Goal: Use online tool/utility: Utilize a website feature to perform a specific function

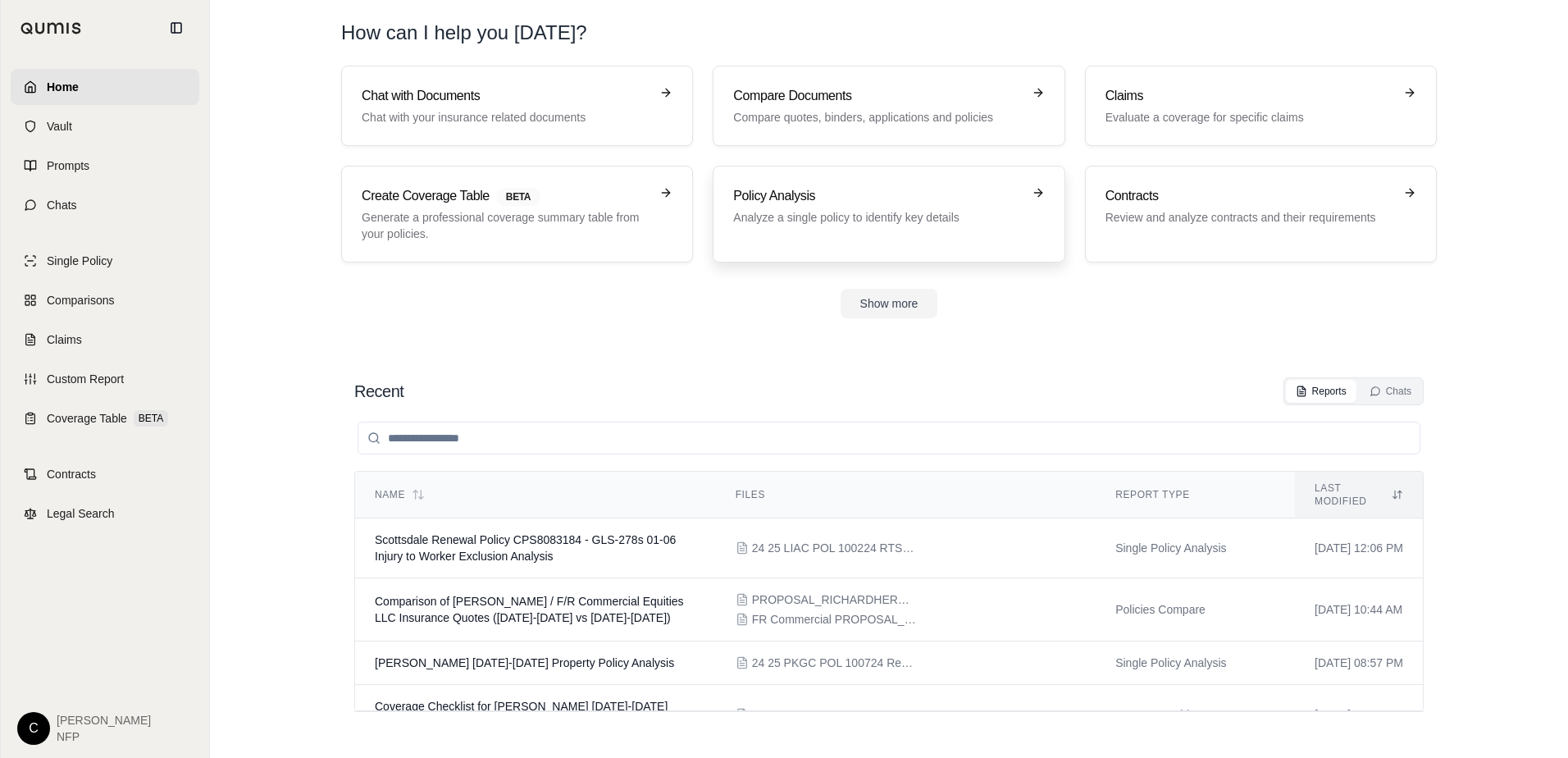
click at [866, 206] on div "Policy Analysis Analyze a single policy to identify key details" at bounding box center [877, 206] width 288 height 39
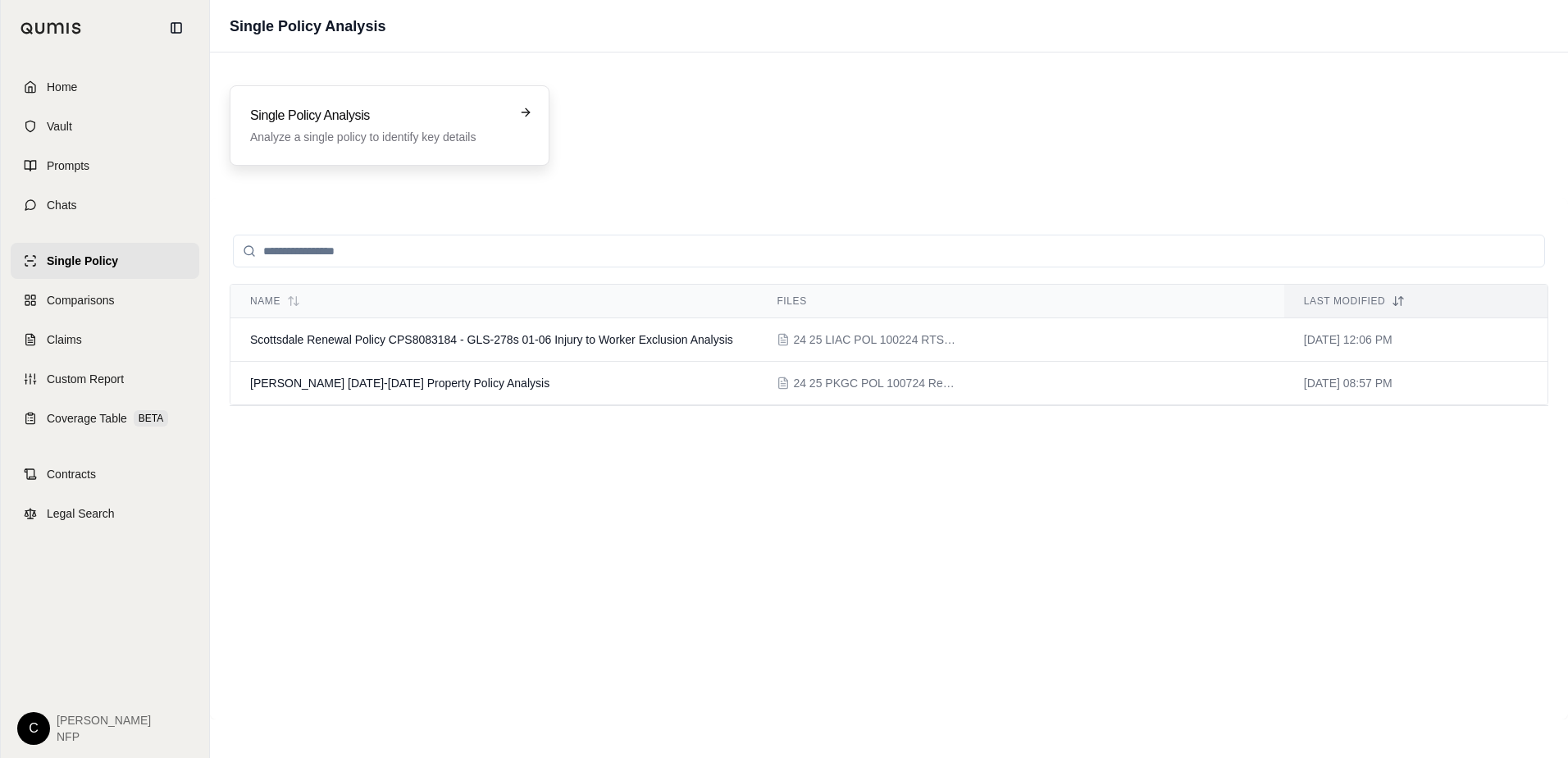
click at [448, 136] on p "Analyze a single policy to identify key details" at bounding box center [377, 138] width 256 height 17
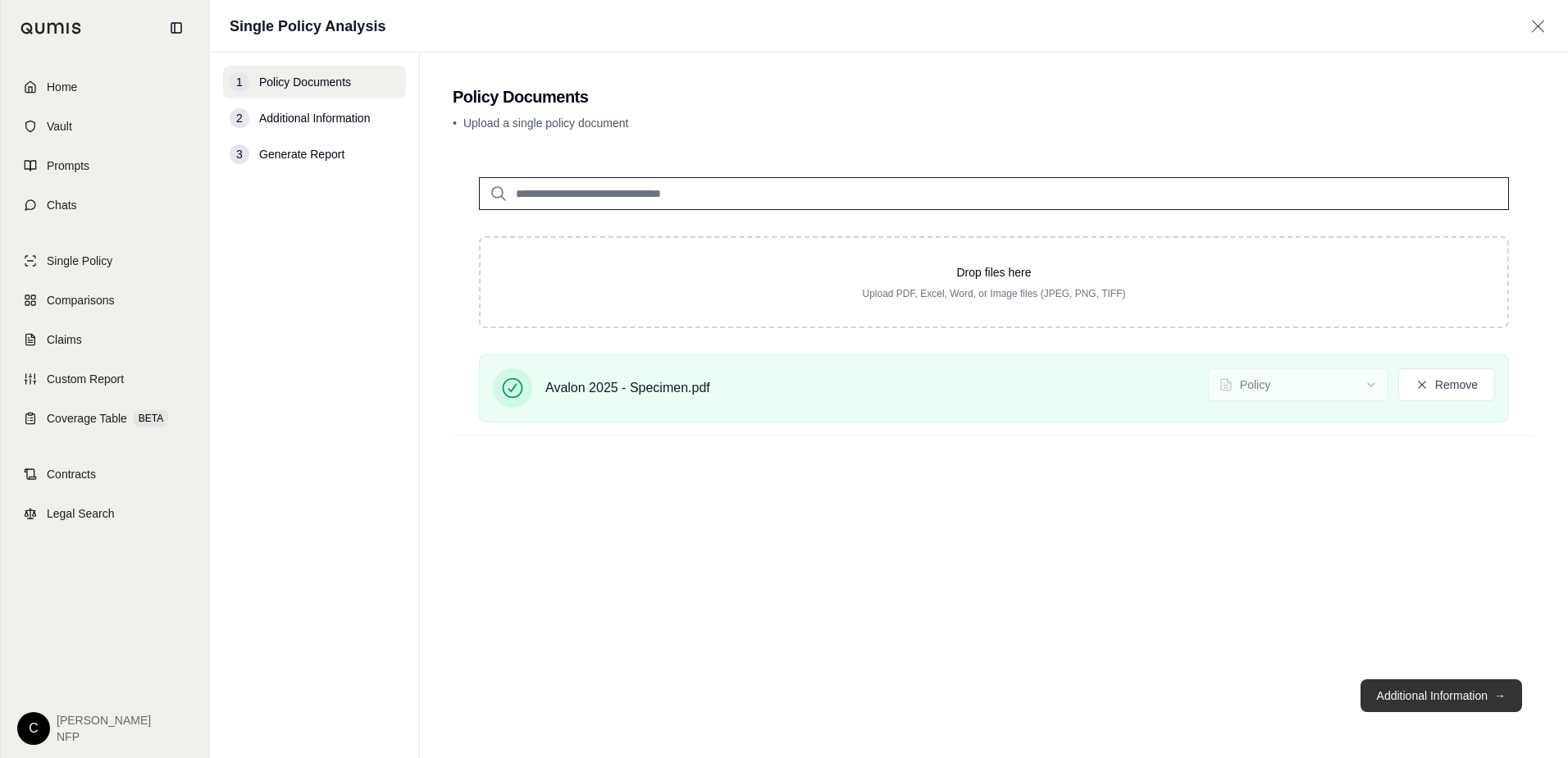
click at [1408, 698] on button "Additional Information →" at bounding box center [1442, 696] width 162 height 33
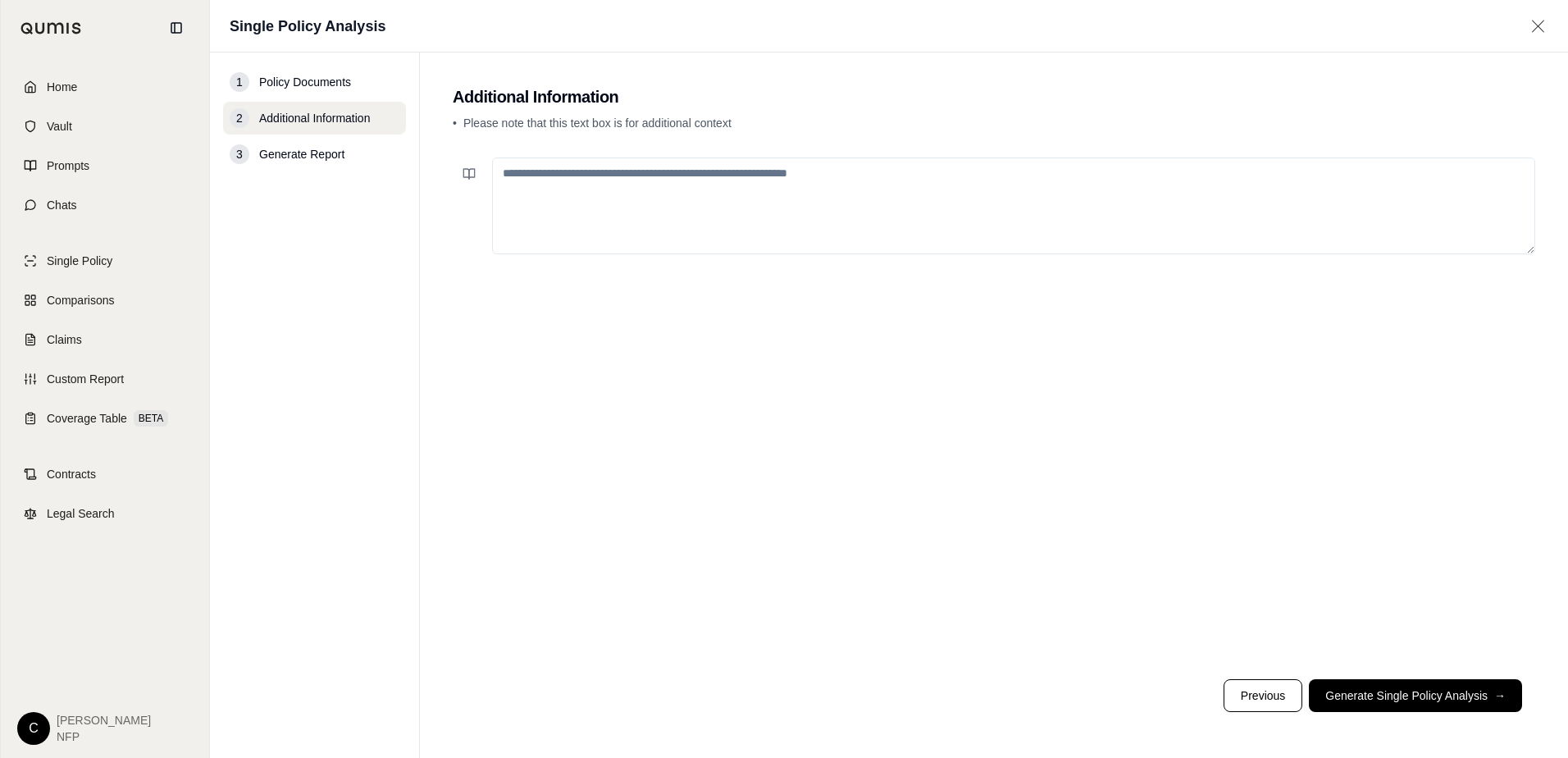
click at [1416, 701] on button "Generate Single Policy Analysis →" at bounding box center [1415, 696] width 213 height 33
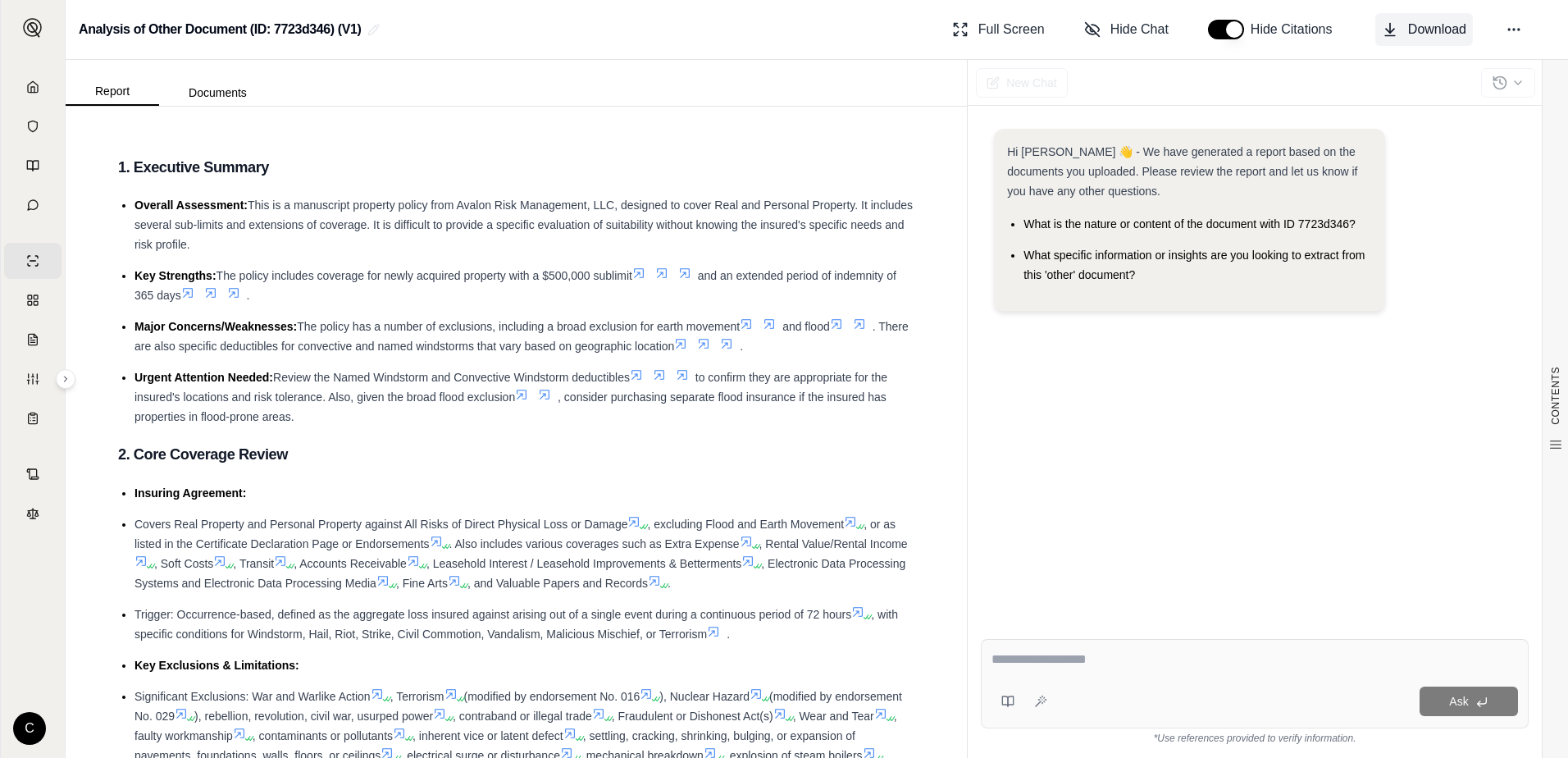
click at [1434, 33] on span "Download" at bounding box center [1437, 29] width 59 height 20
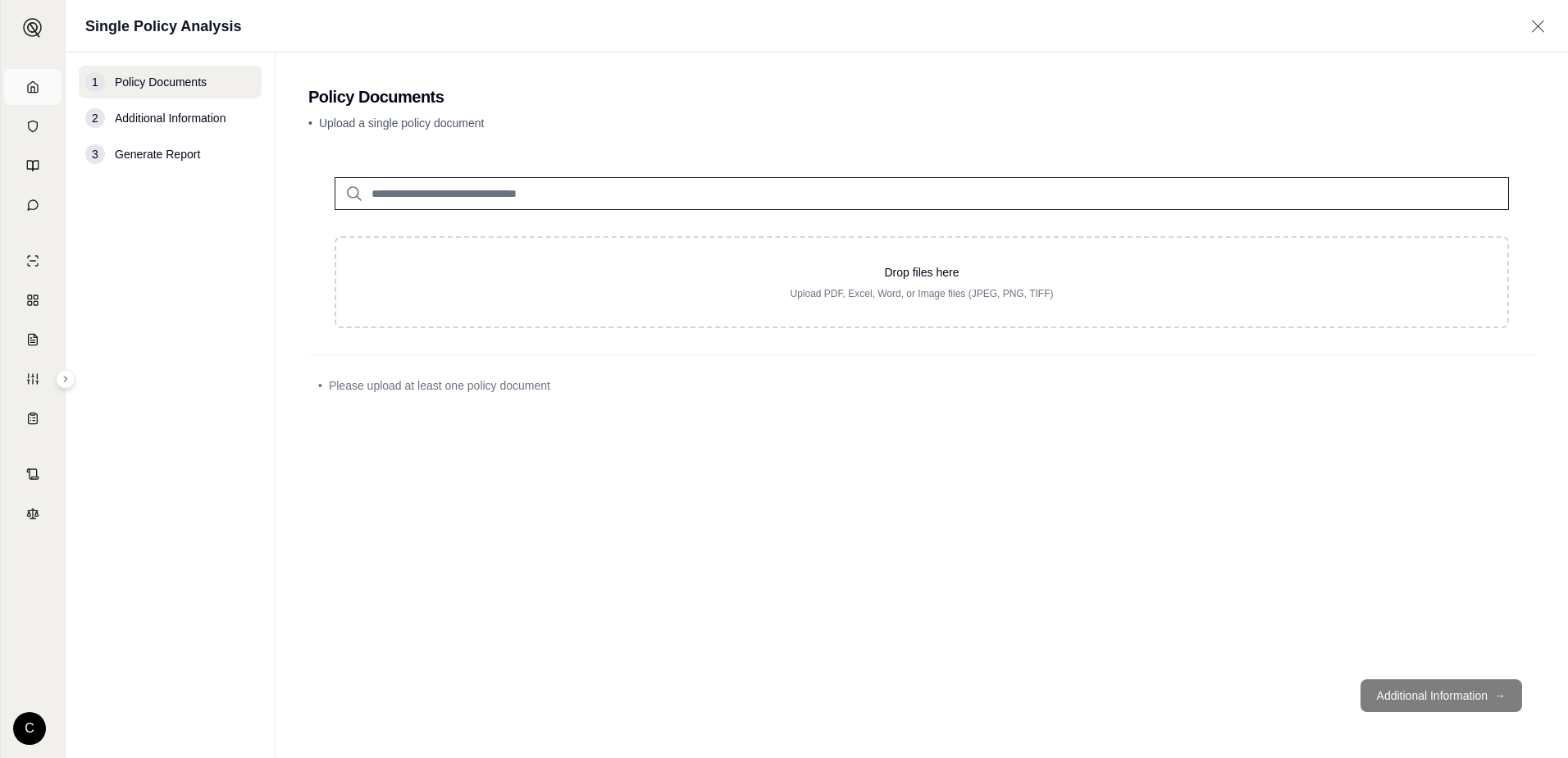
click at [29, 86] on icon at bounding box center [33, 86] width 10 height 10
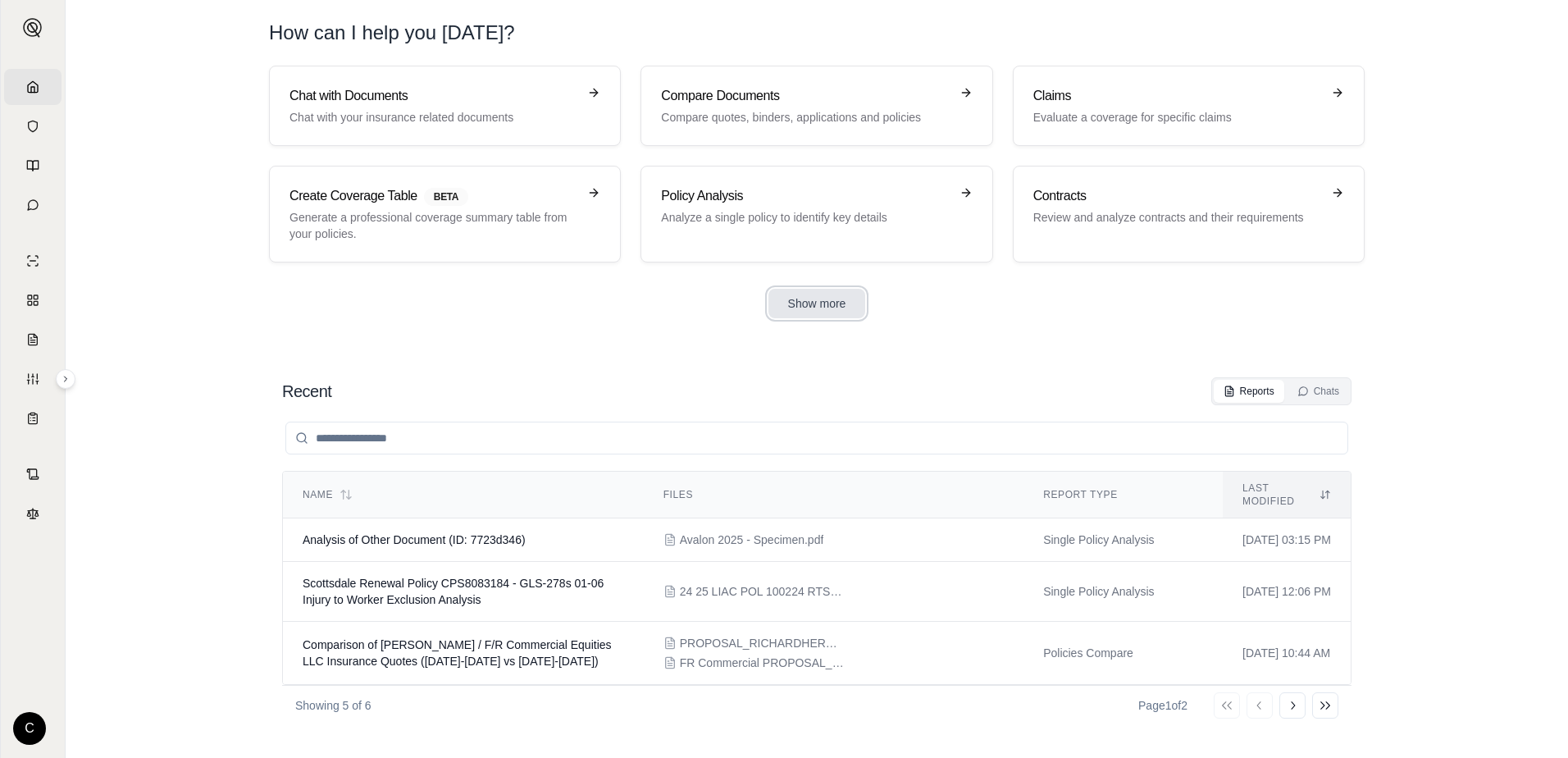
click at [804, 313] on button "Show more" at bounding box center [817, 304] width 98 height 30
